Goal: Task Accomplishment & Management: Complete application form

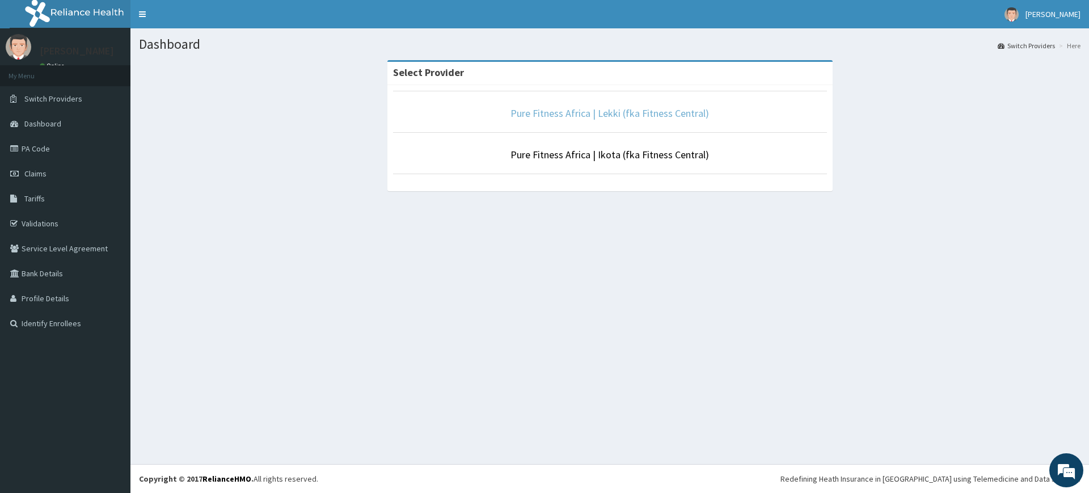
click at [611, 115] on link "Pure Fitness Africa | Lekki (fka Fitness Central)" at bounding box center [610, 113] width 199 height 13
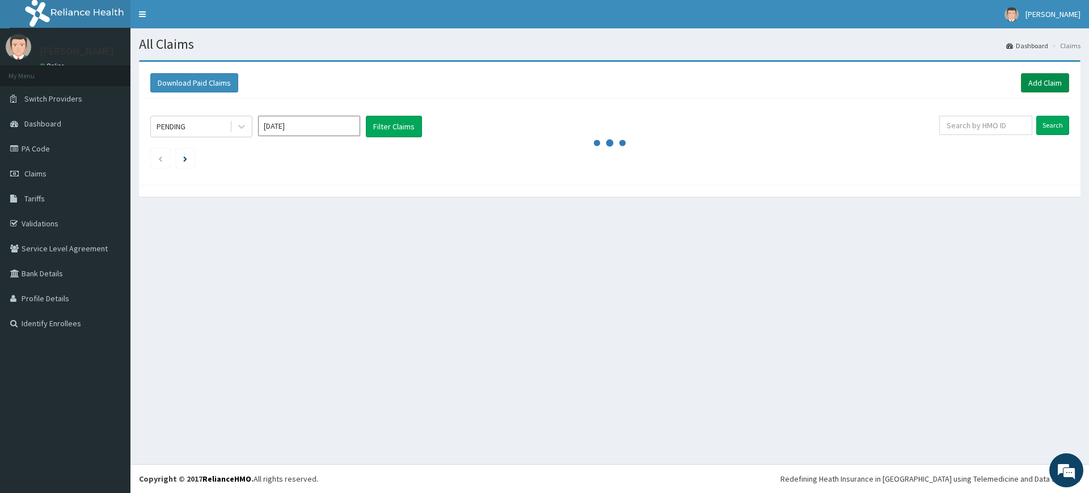
click at [1036, 87] on link "Add Claim" at bounding box center [1045, 82] width 48 height 19
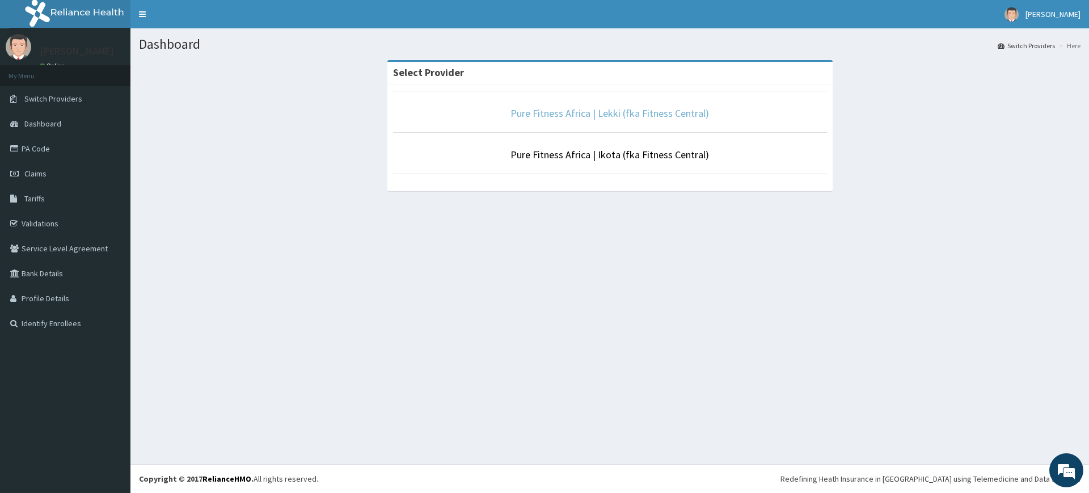
click at [622, 112] on link "Pure Fitness Africa | Lekki (fka Fitness Central)" at bounding box center [610, 113] width 199 height 13
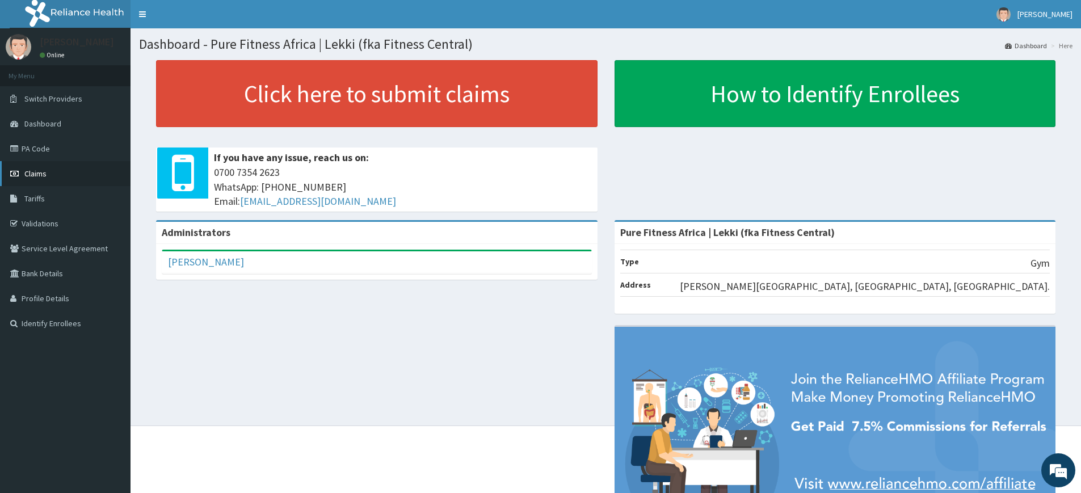
click at [46, 174] on span "Claims" at bounding box center [35, 174] width 22 height 10
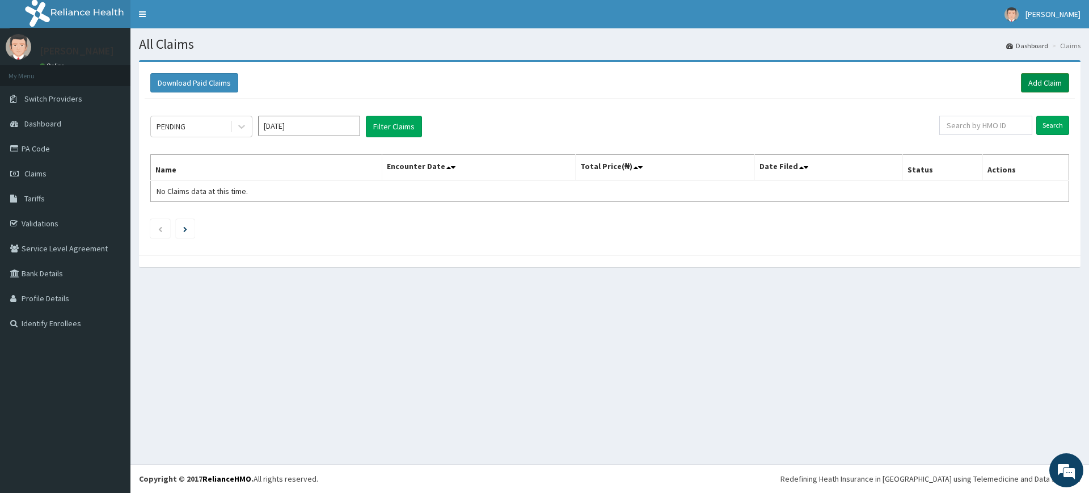
click at [1038, 83] on link "Add Claim" at bounding box center [1045, 82] width 48 height 19
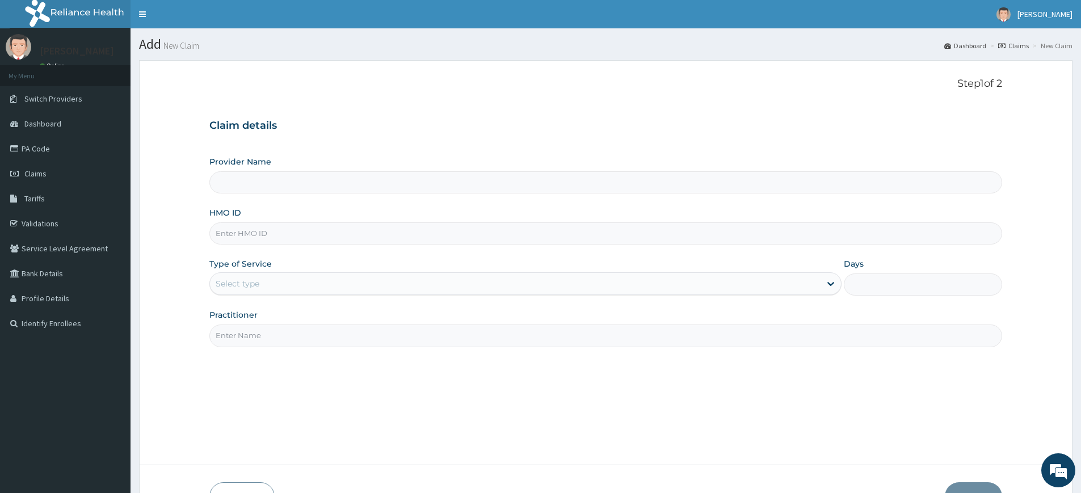
click at [306, 334] on input "Practitioner" at bounding box center [605, 336] width 793 height 22
type input "Pure Fitness Africa | Lekki (fka Fitness Central)"
type input "1"
type input "pure fitness africa"
click at [358, 236] on input "HMO ID" at bounding box center [605, 233] width 793 height 22
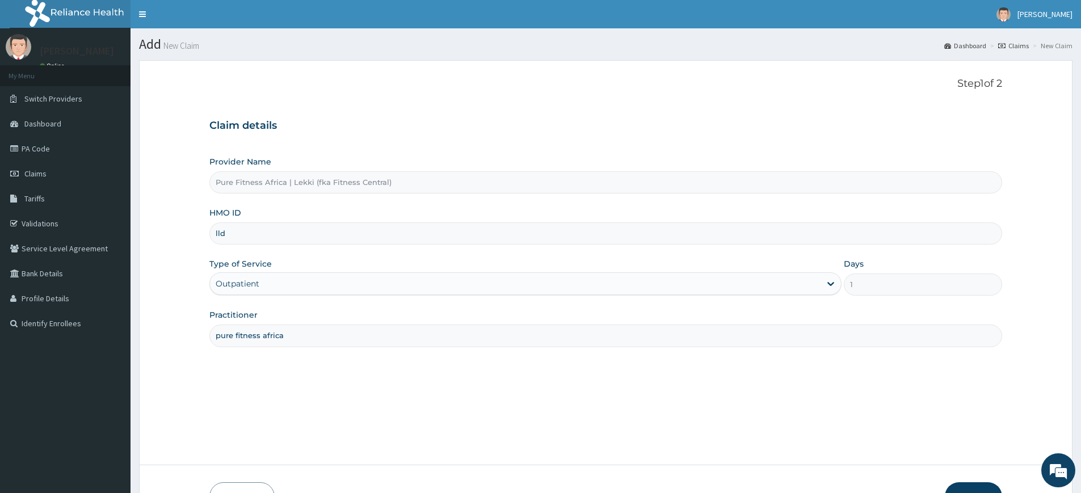
type input "LLD/10044/A"
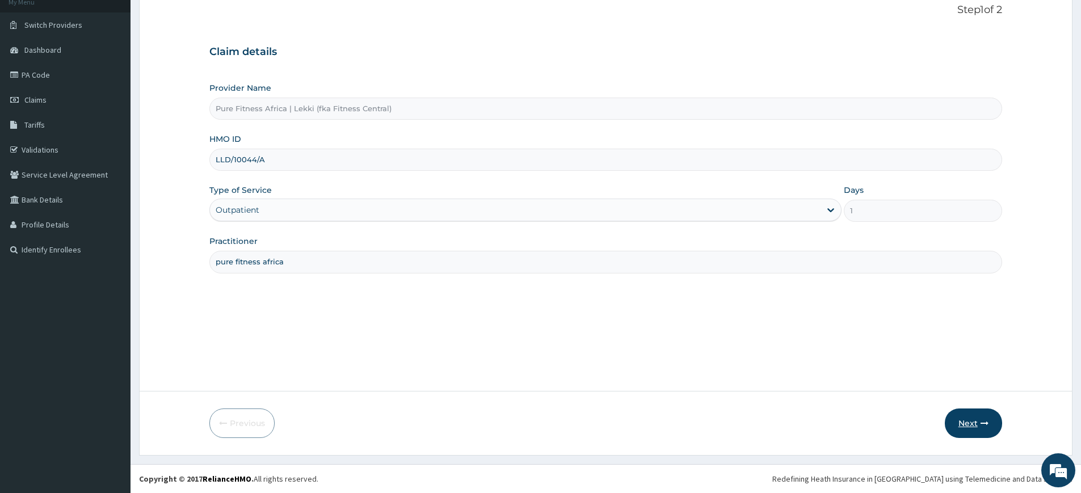
click at [978, 420] on button "Next" at bounding box center [973, 424] width 57 height 30
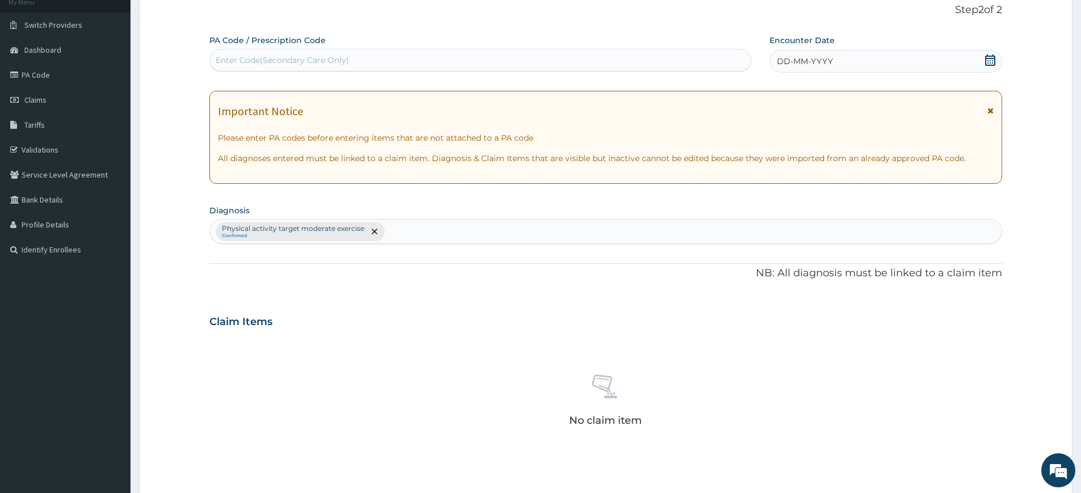
click at [815, 60] on span "DD-MM-YYYY" at bounding box center [805, 61] width 56 height 11
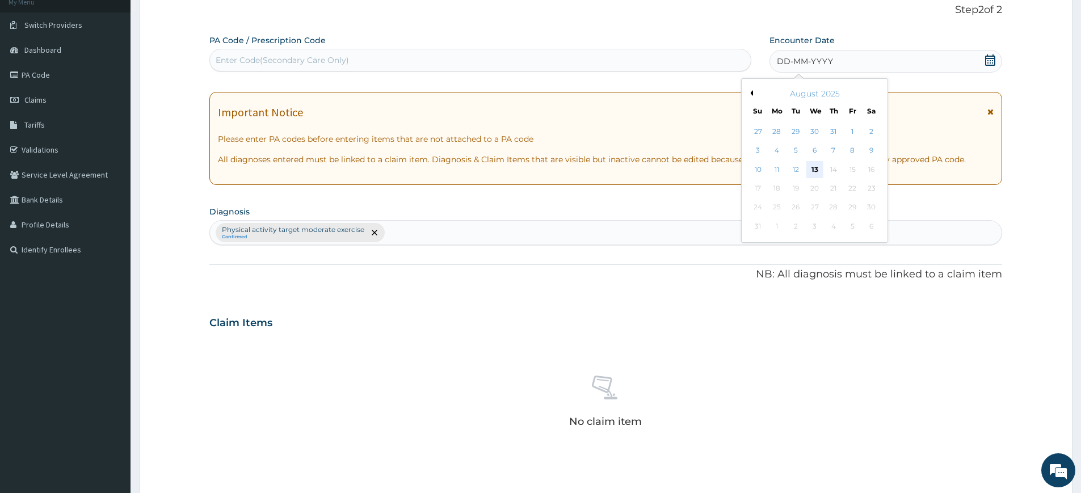
click at [815, 169] on div "13" at bounding box center [814, 169] width 17 height 17
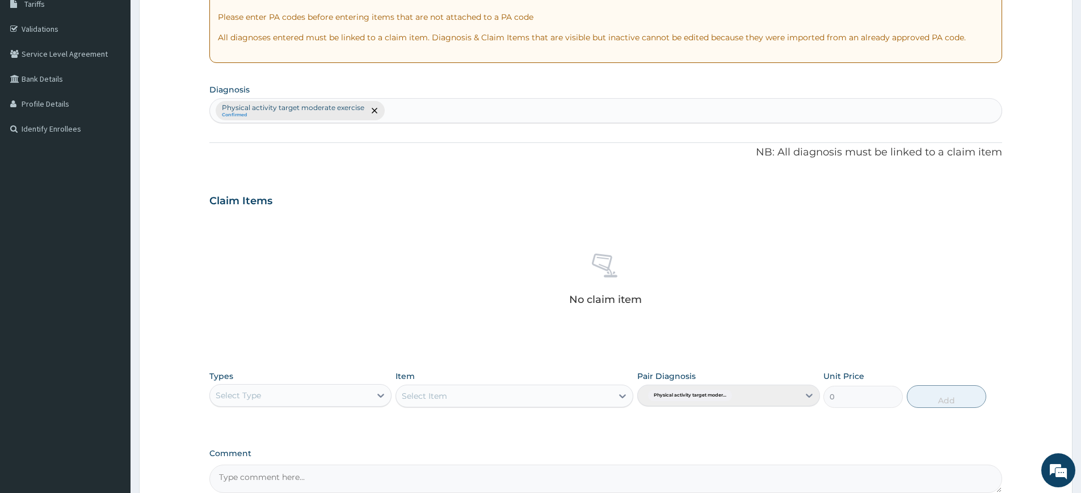
scroll to position [314, 0]
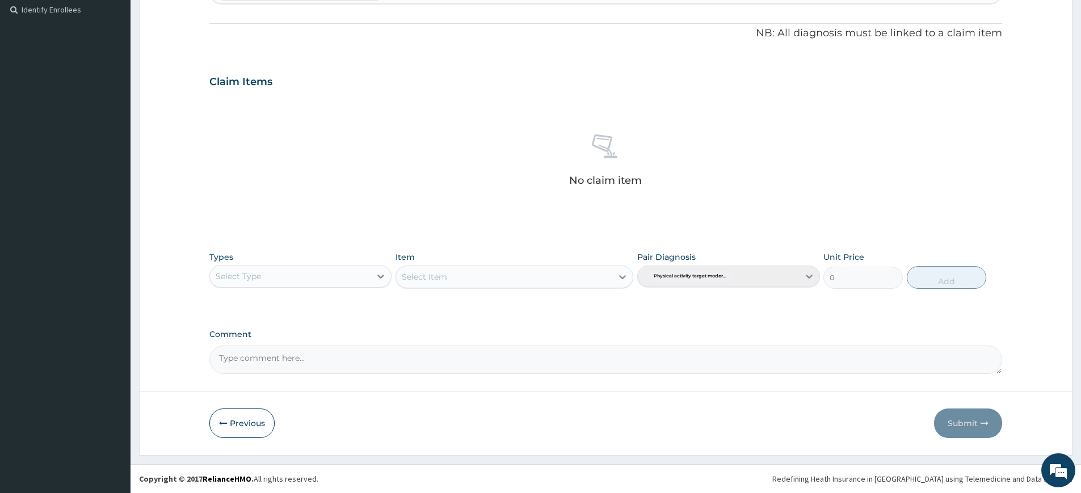
click at [368, 272] on div "Select Type" at bounding box center [290, 276] width 161 height 18
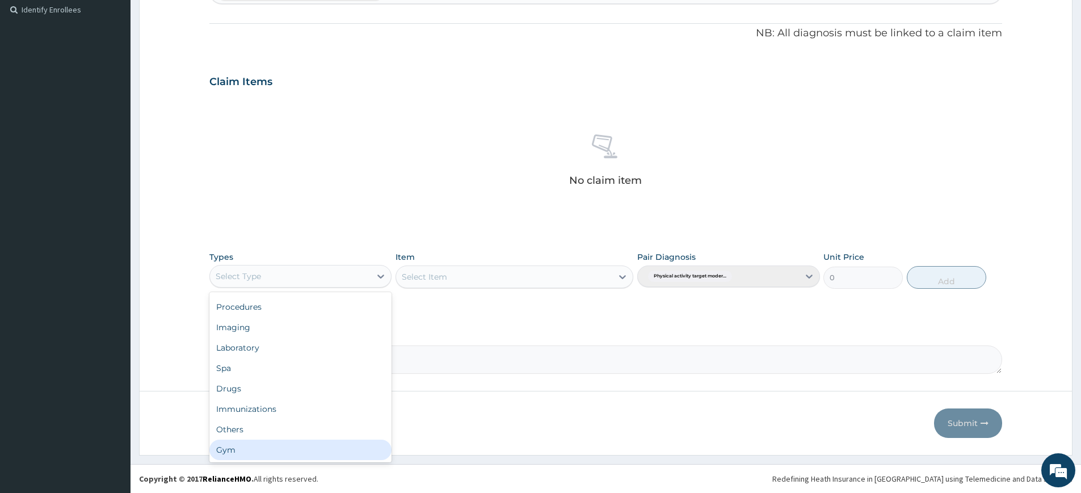
click at [324, 455] on div "Gym" at bounding box center [300, 450] width 182 height 20
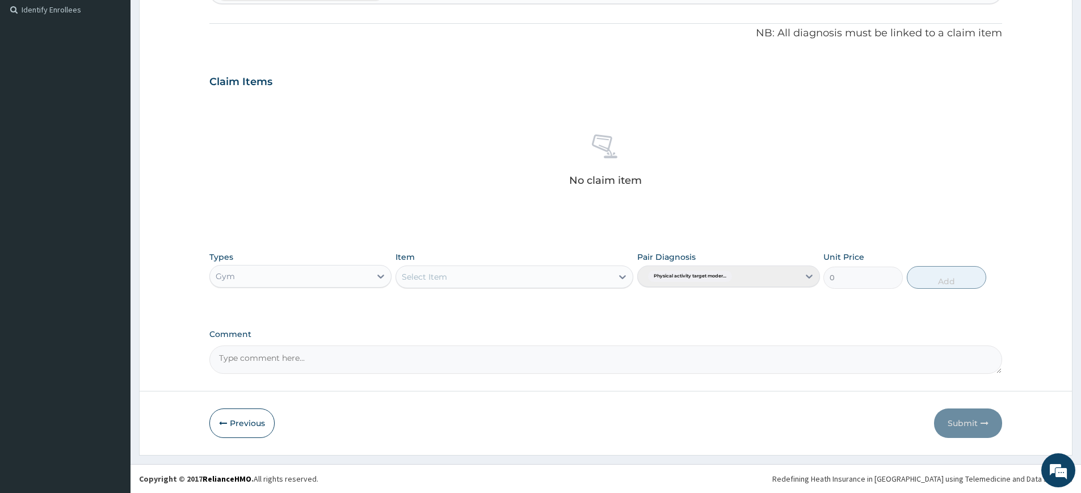
click at [600, 277] on div "Select Item" at bounding box center [504, 277] width 216 height 18
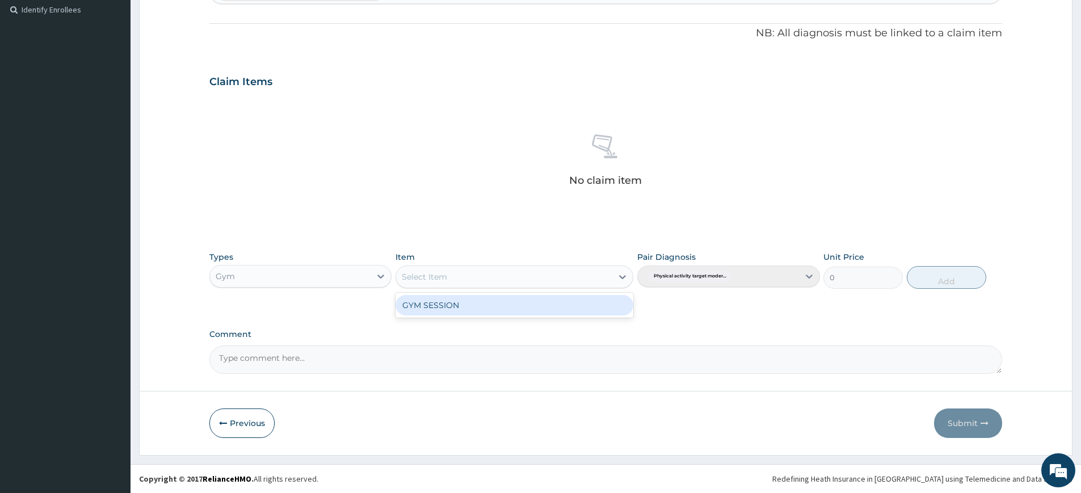
click at [559, 315] on div "GYM SESSION" at bounding box center [514, 305] width 238 height 20
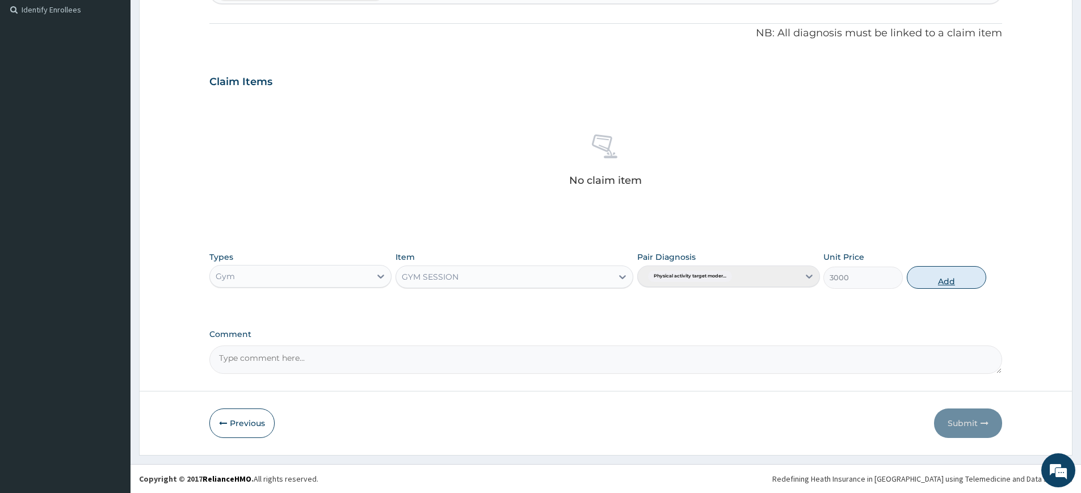
click at [942, 272] on button "Add" at bounding box center [946, 277] width 79 height 23
type input "0"
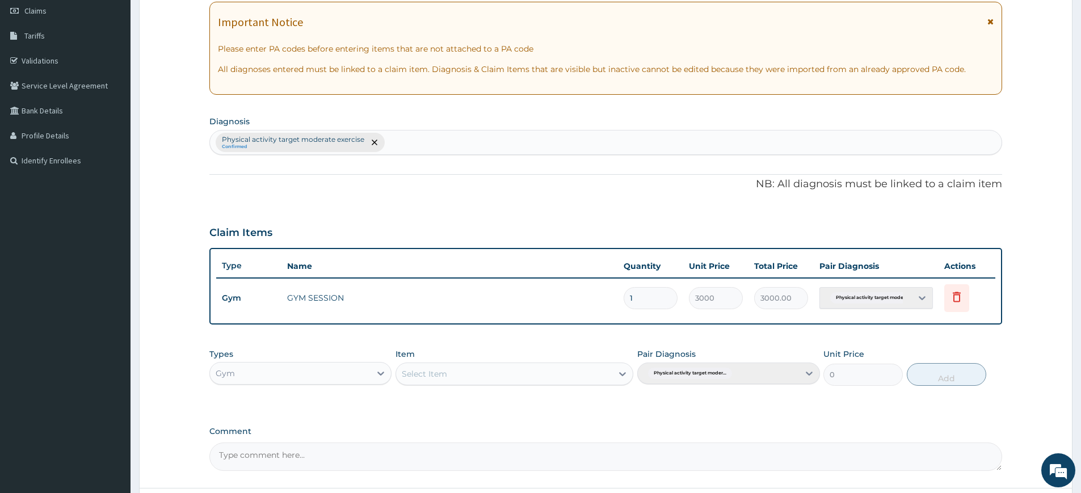
scroll to position [104, 0]
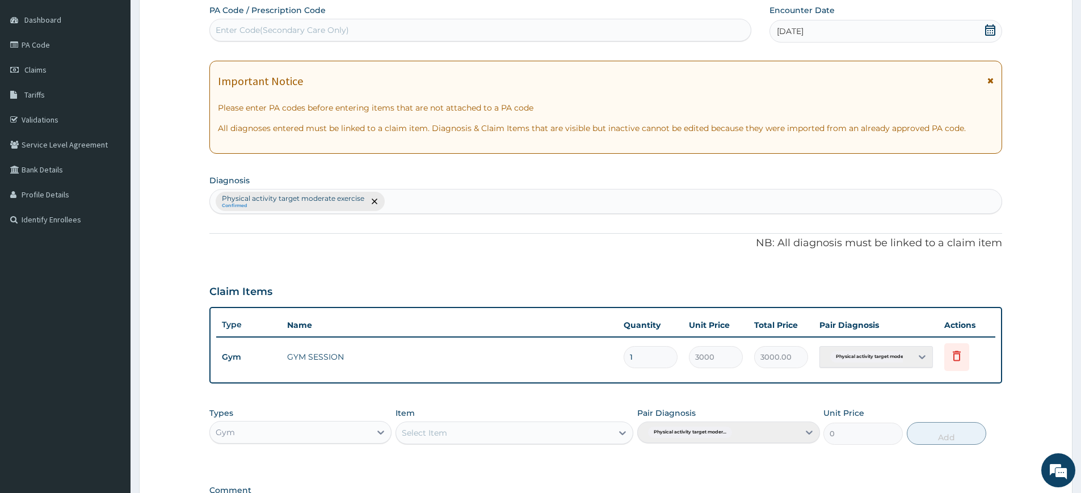
click at [423, 36] on div "Enter Code(Secondary Care Only)" at bounding box center [480, 30] width 541 height 18
type input "PA/1DE515"
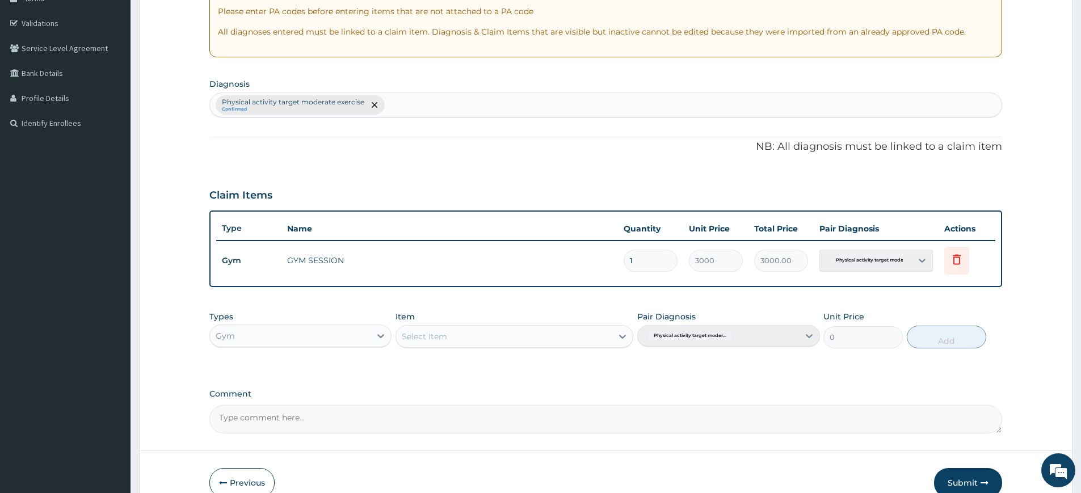
scroll to position [260, 0]
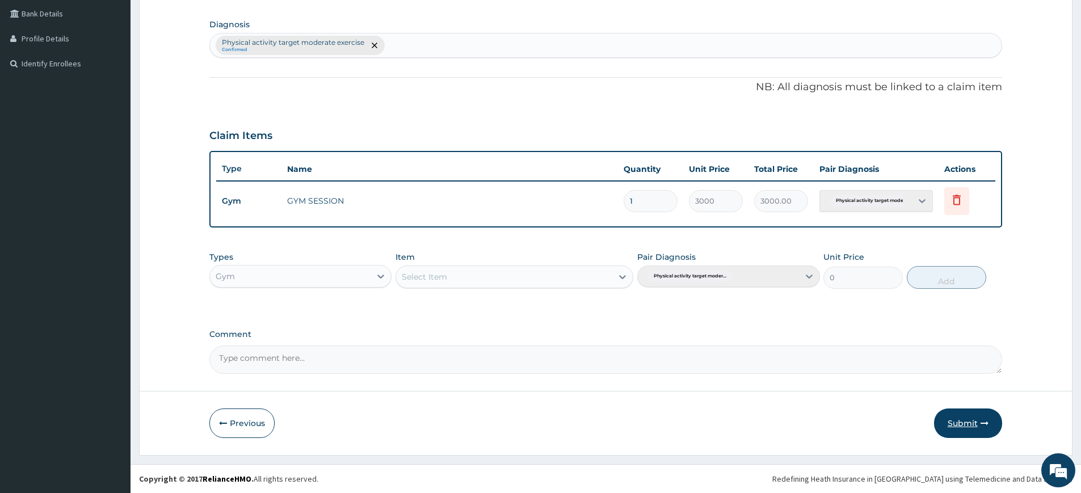
click at [955, 425] on button "Submit" at bounding box center [968, 424] width 68 height 30
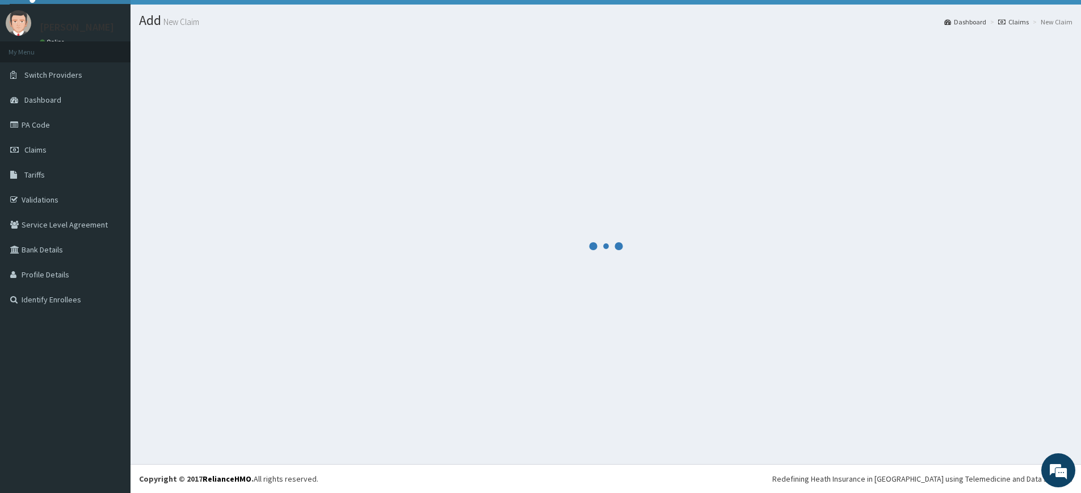
scroll to position [24, 0]
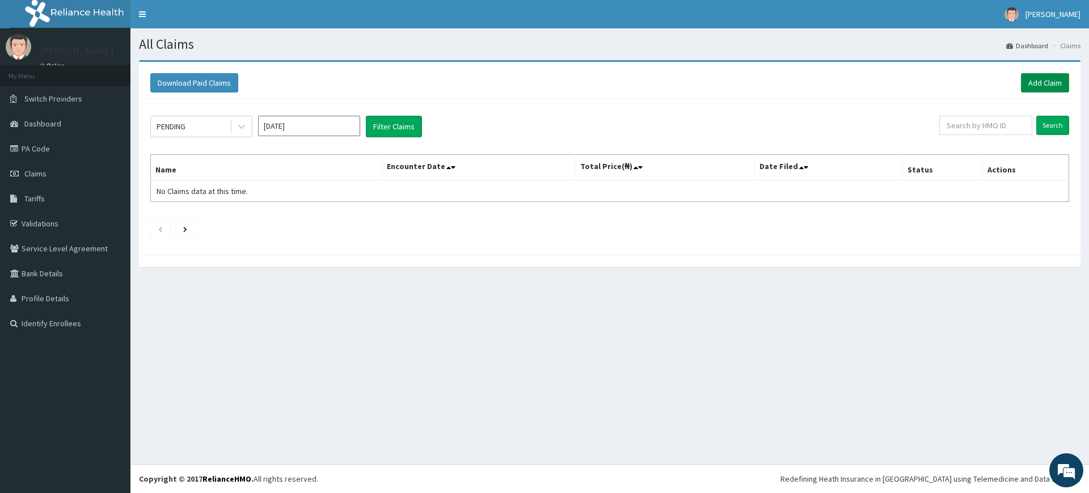
click at [1040, 86] on link "Add Claim" at bounding box center [1045, 82] width 48 height 19
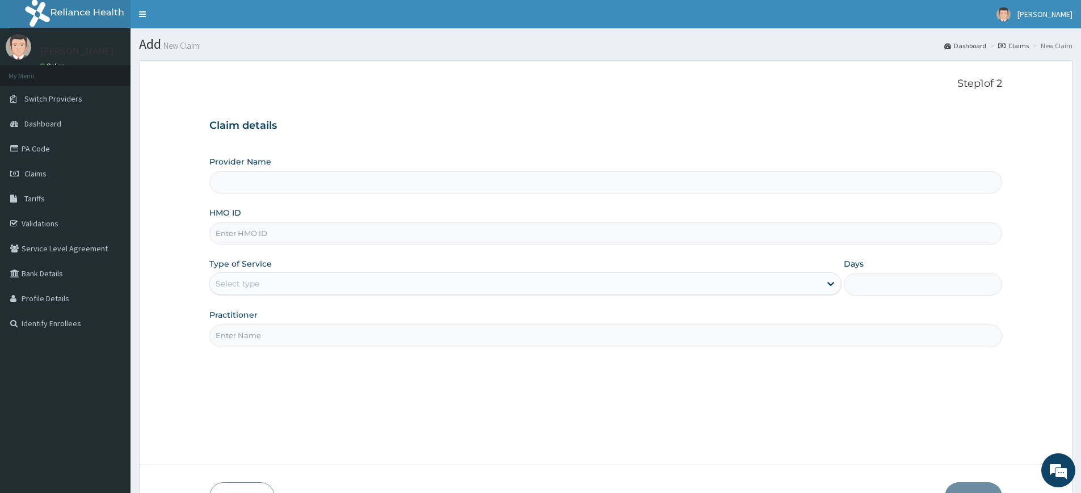
type input "Pure Fitness Africa | Lekki (fka Fitness Central)"
type input "1"
click at [347, 333] on input "Practitioner" at bounding box center [605, 336] width 793 height 22
type input "pure fitness africa"
click at [399, 241] on input "HMO ID" at bounding box center [605, 233] width 793 height 22
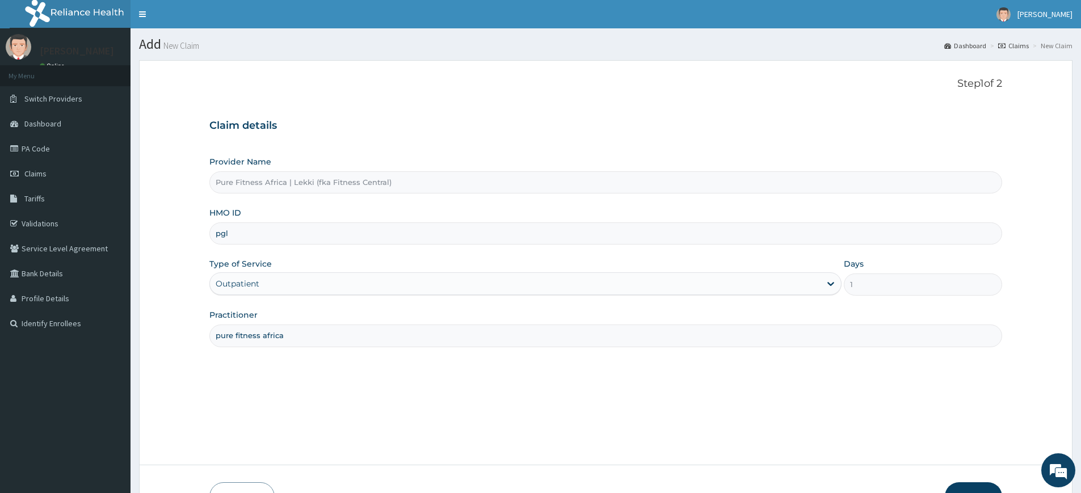
type input "PGL/10010/A"
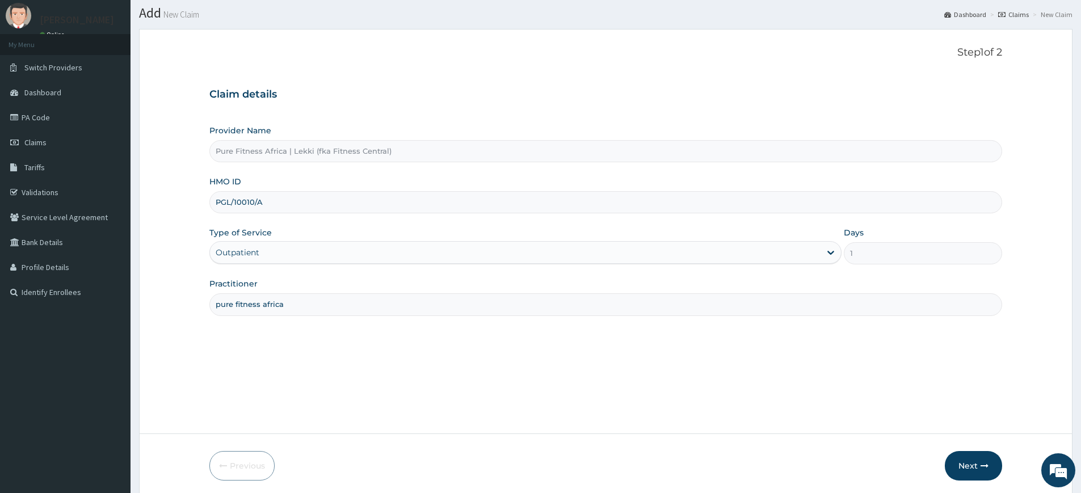
scroll to position [74, 0]
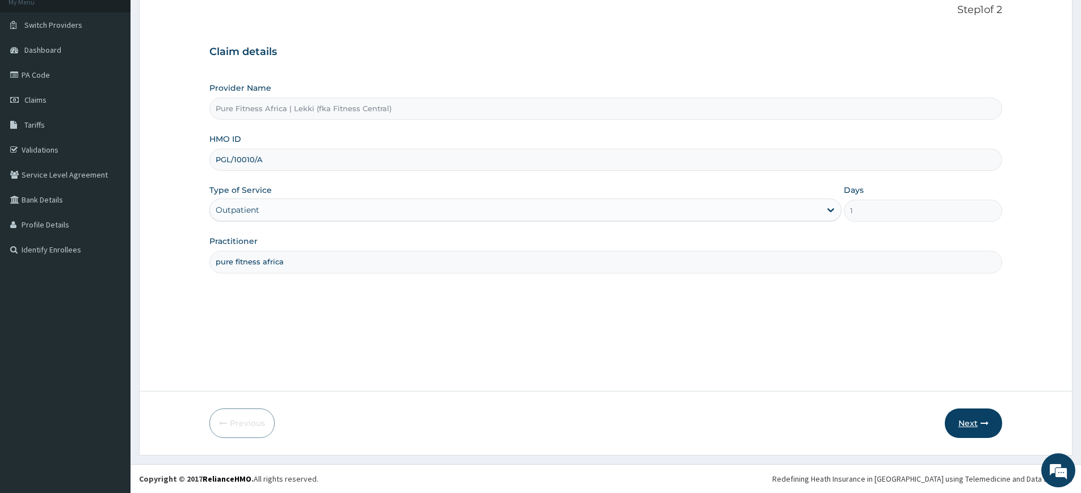
click at [954, 420] on button "Next" at bounding box center [973, 424] width 57 height 30
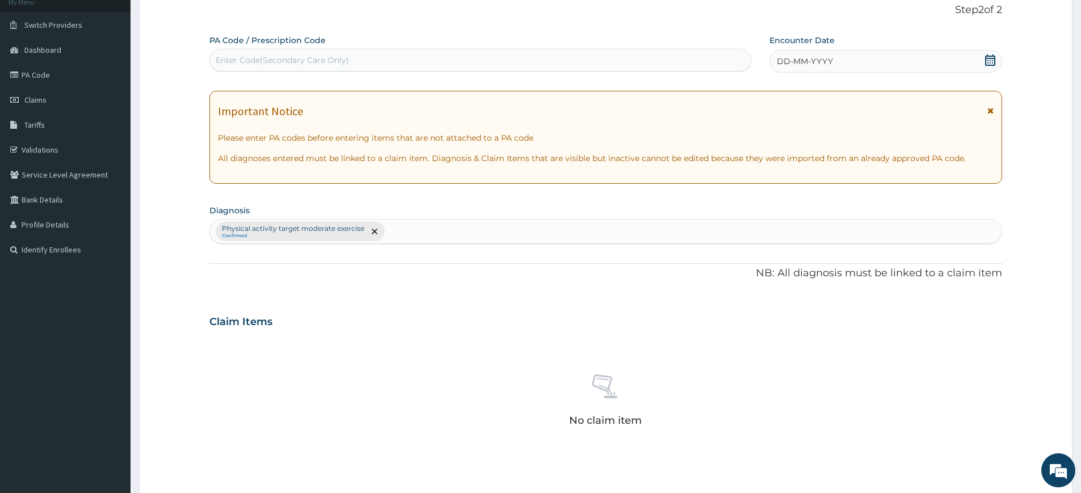
scroll to position [0, 0]
click at [806, 67] on span "DD-MM-YYYY" at bounding box center [805, 61] width 56 height 11
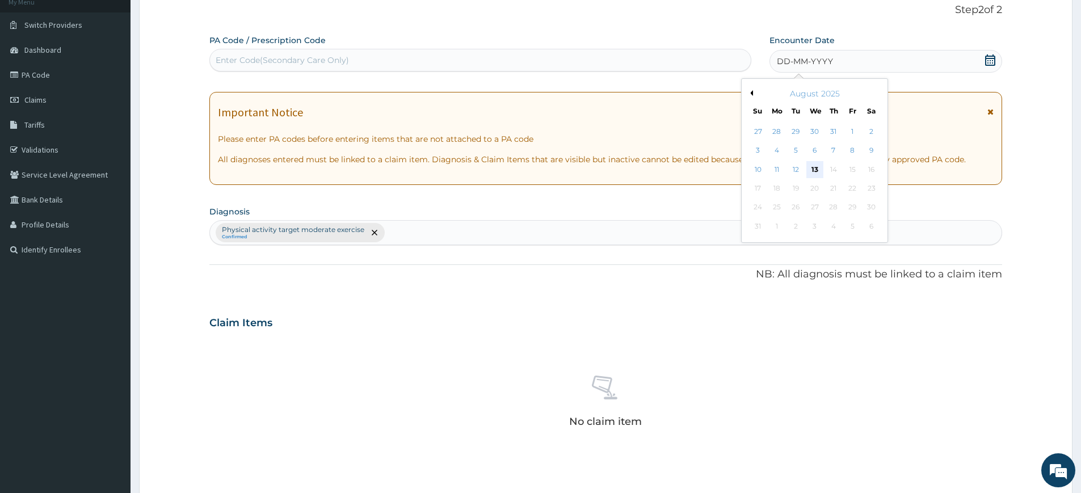
click at [813, 165] on div "13" at bounding box center [814, 169] width 17 height 17
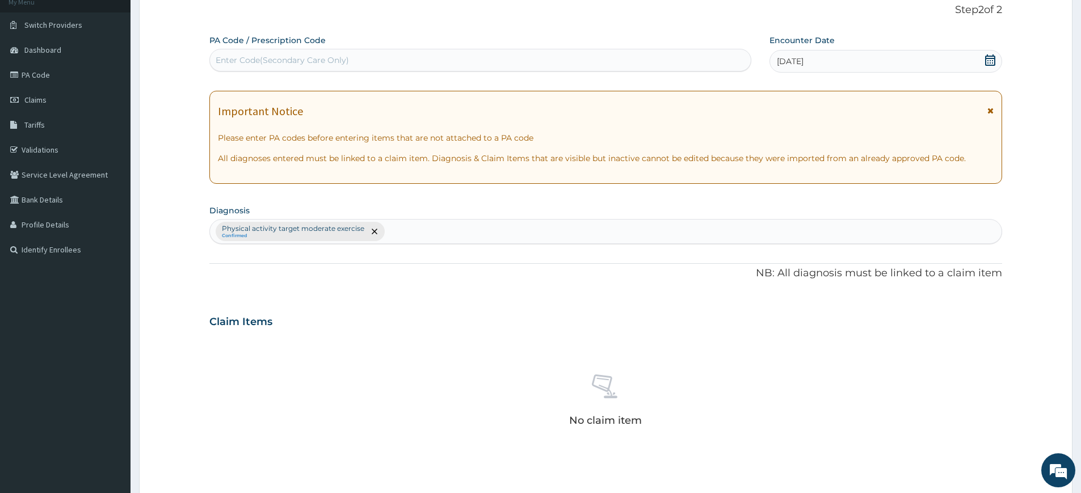
click at [706, 67] on div "Enter Code(Secondary Care Only)" at bounding box center [480, 60] width 541 height 18
type input "PA/56369C"
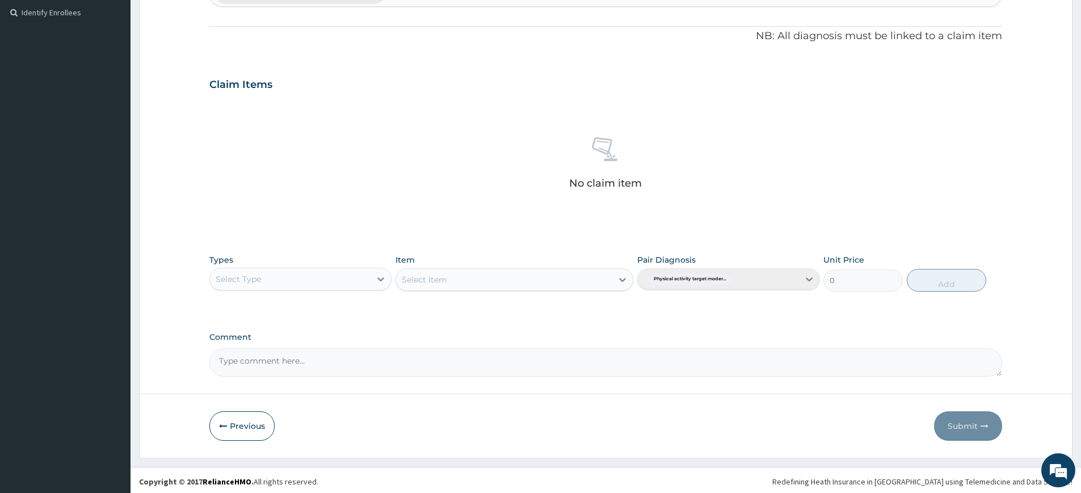
scroll to position [314, 0]
click at [369, 279] on div "Select Type" at bounding box center [290, 276] width 161 height 18
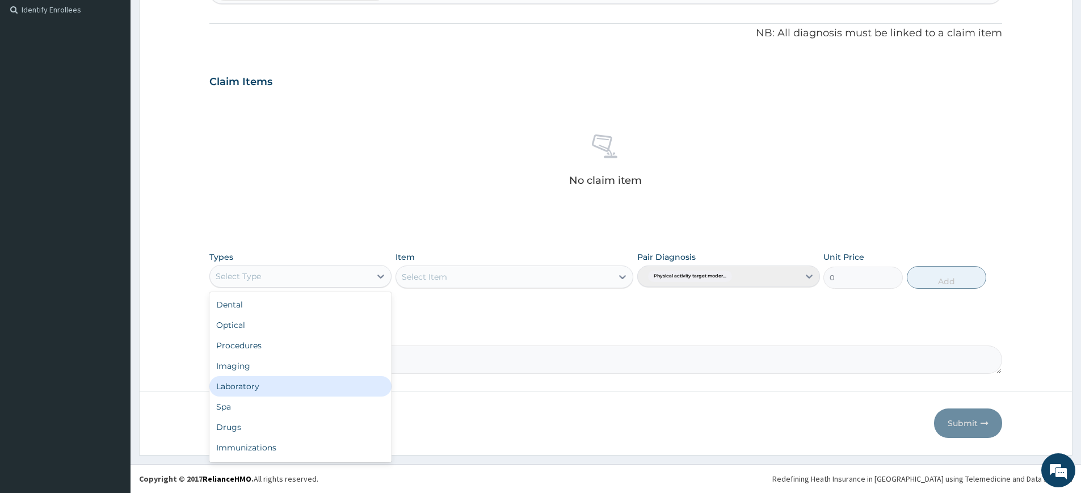
scroll to position [39, 0]
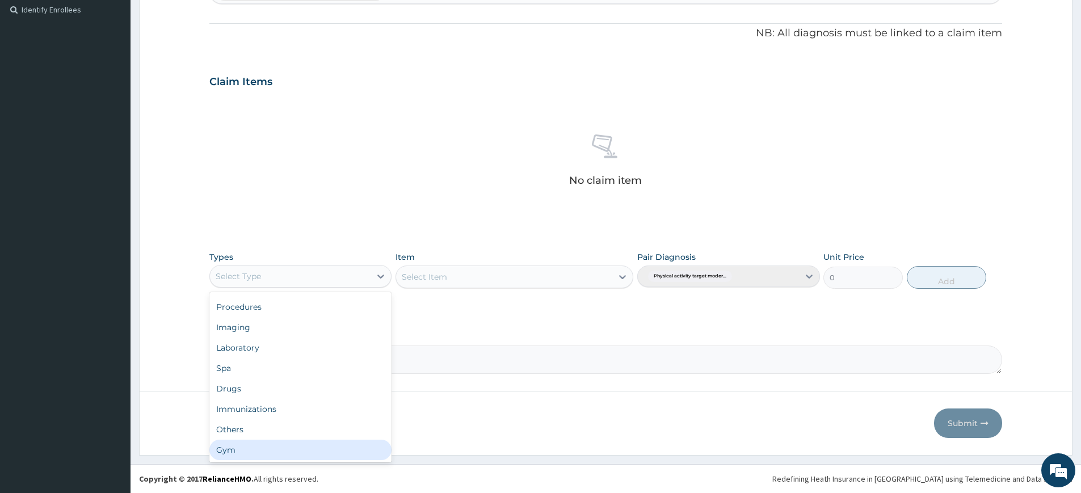
click at [279, 440] on div "Gym" at bounding box center [300, 450] width 182 height 20
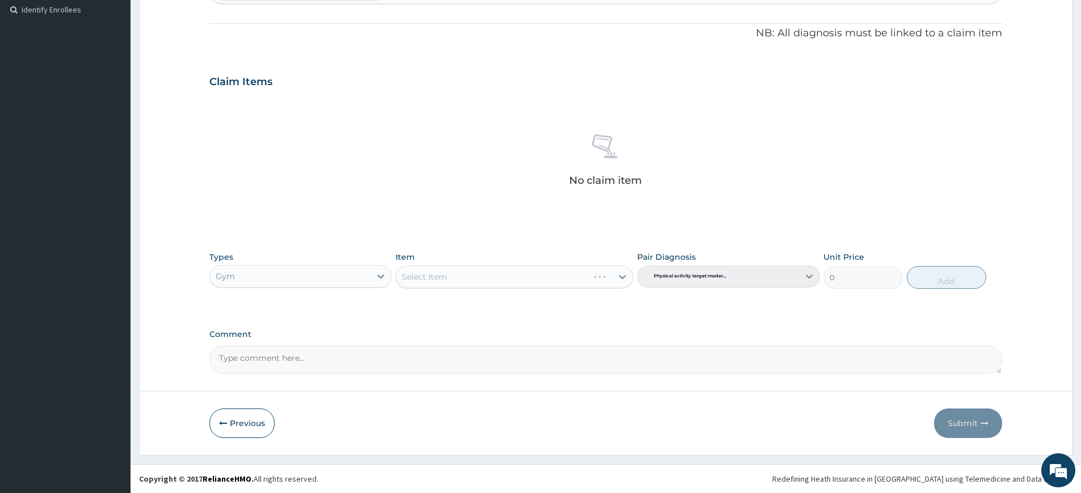
click at [556, 283] on div "Select Item" at bounding box center [514, 277] width 238 height 23
click at [573, 268] on div "Select Item" at bounding box center [504, 277] width 216 height 18
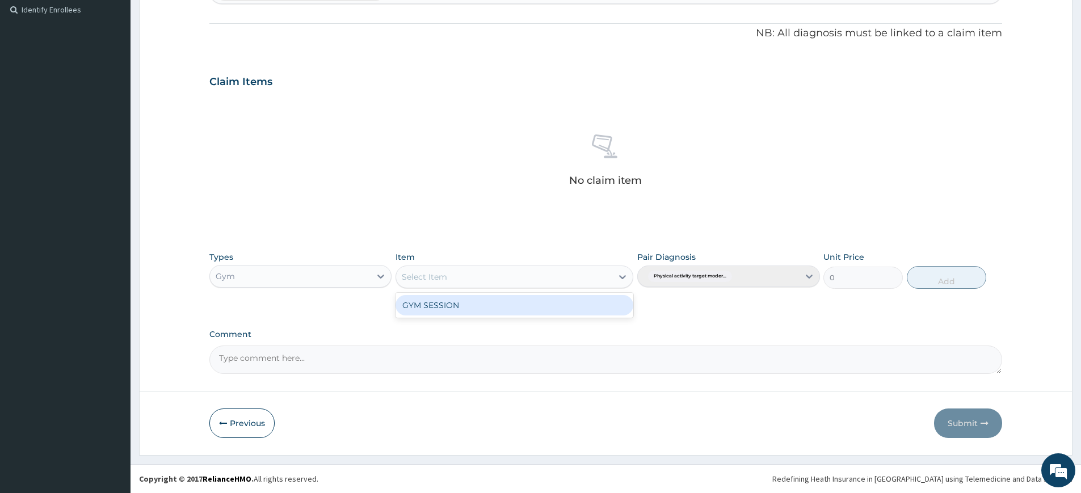
click at [559, 308] on div "GYM SESSION" at bounding box center [514, 305] width 238 height 20
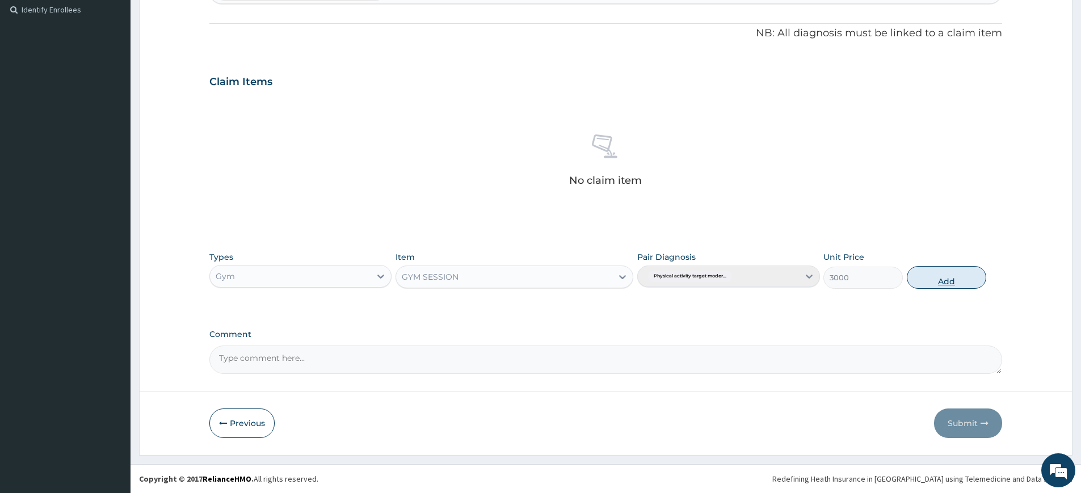
click at [937, 272] on button "Add" at bounding box center [946, 277] width 79 height 23
type input "0"
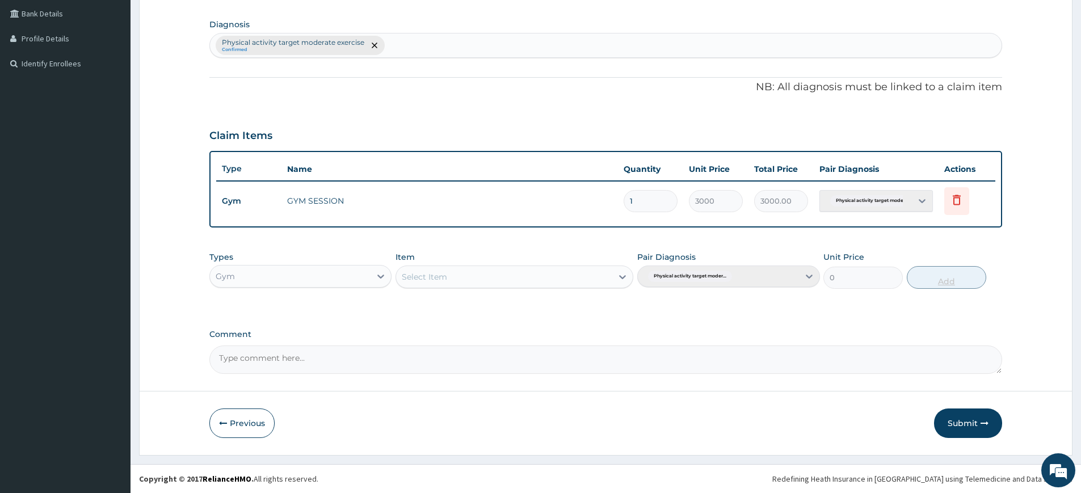
scroll to position [260, 0]
click at [973, 418] on button "Submit" at bounding box center [968, 424] width 68 height 30
